Goal: Navigation & Orientation: Find specific page/section

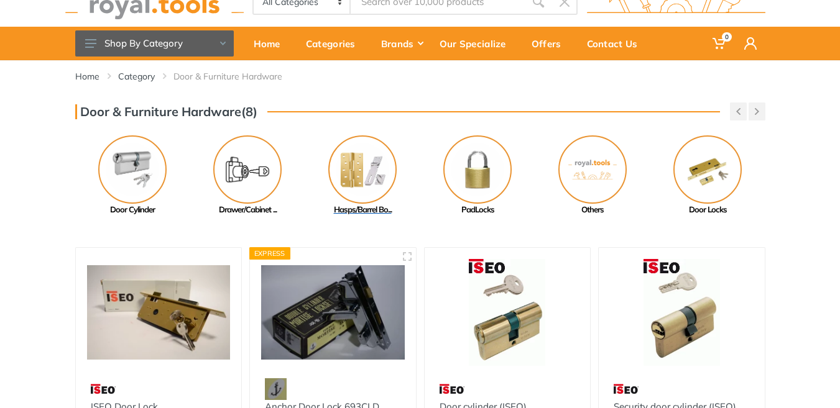
scroll to position [62, 0]
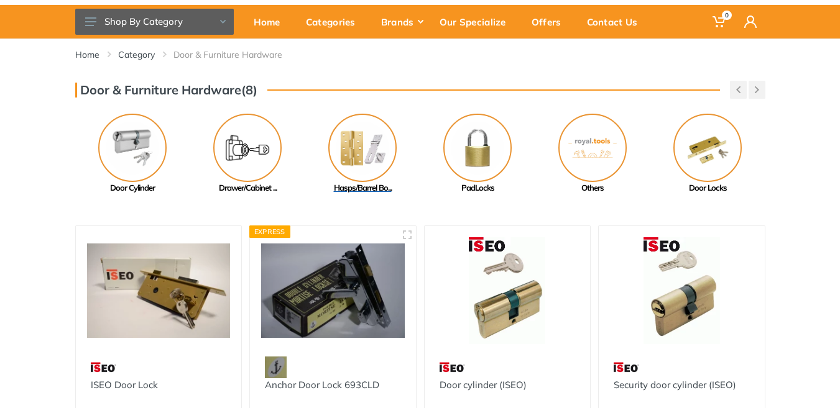
click at [350, 154] on img at bounding box center [362, 148] width 68 height 68
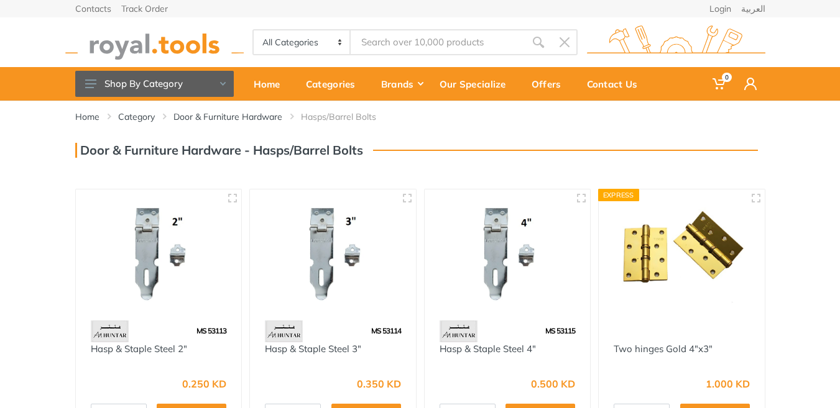
click at [638, 245] on img at bounding box center [682, 255] width 144 height 108
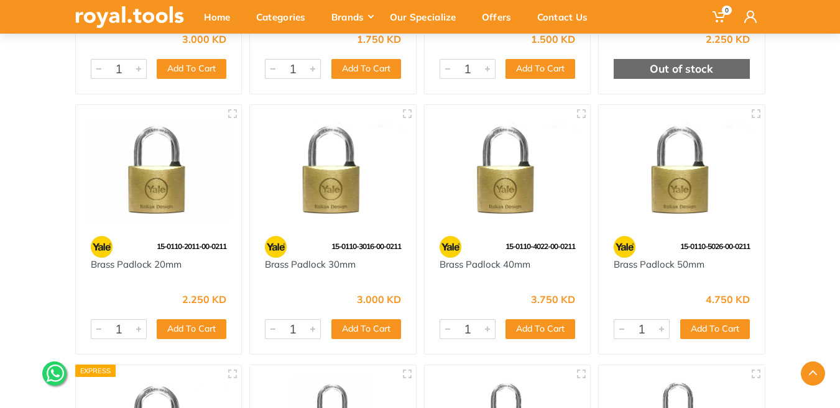
scroll to position [1492, 0]
